Goal: Obtain resource: Download file/media

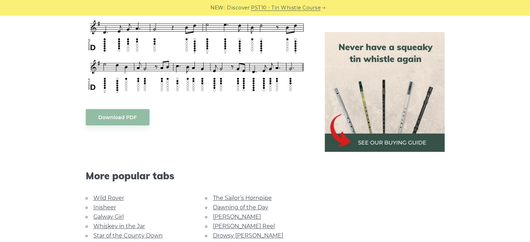
scroll to position [329, 0]
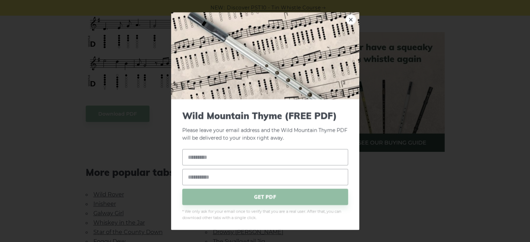
click at [206, 76] on body "NEW: Discover PST10 - Tin Whistle Course Lessons Fingering Charts Tabs & Notes …" at bounding box center [265, 215] width 530 height 1088
click at [206, 76] on img at bounding box center [265, 55] width 188 height 87
click at [346, 23] on link "×" at bounding box center [351, 19] width 10 height 10
drag, startPoint x: 99, startPoint y: 111, endPoint x: 53, endPoint y: 122, distance: 47.8
click at [53, 122] on div "× Wild Mountain Thyme (FREE PDF) Please leave your email address and the PDF fi…" at bounding box center [265, 121] width 530 height 242
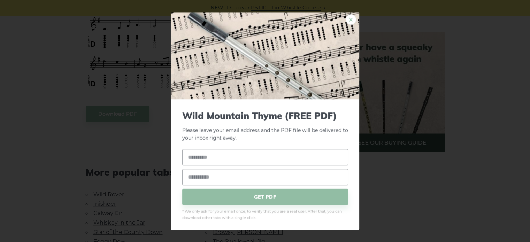
click at [348, 17] on link "×" at bounding box center [351, 19] width 10 height 10
click at [129, 114] on body "NEW: Discover PST10 - Tin Whistle Course Lessons Fingering Charts Tabs & Notes …" at bounding box center [265, 215] width 530 height 1088
click at [220, 160] on input "text" at bounding box center [265, 157] width 166 height 16
type input "*****"
click at [221, 170] on input "email" at bounding box center [265, 177] width 166 height 16
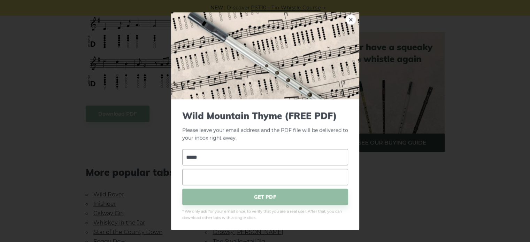
type input "**********"
click at [242, 198] on span "GET PDF" at bounding box center [265, 197] width 166 height 16
